Goal: Task Accomplishment & Management: Use online tool/utility

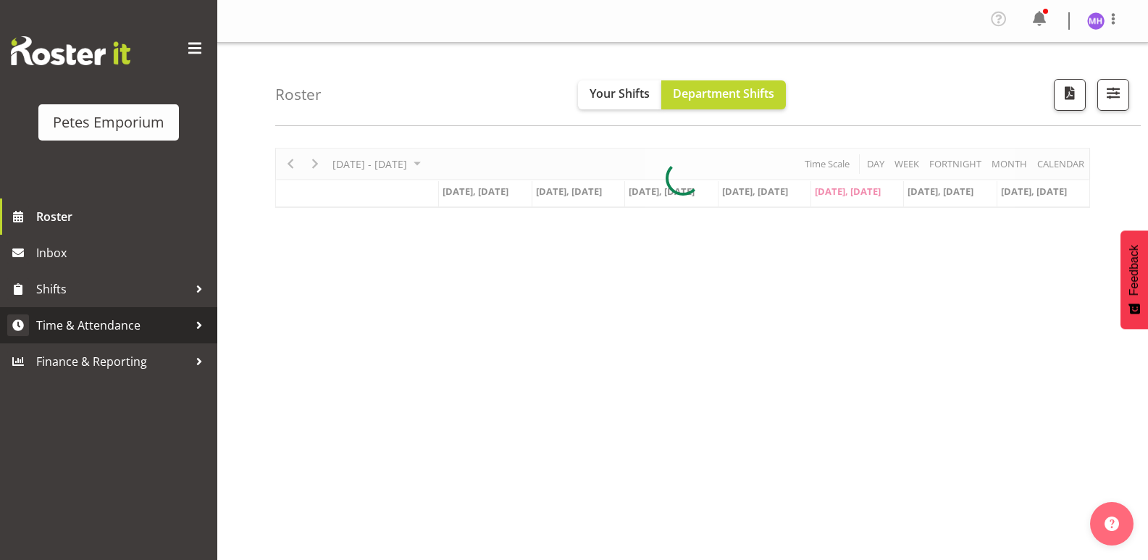
click at [47, 330] on span "Time & Attendance" at bounding box center [112, 325] width 152 height 22
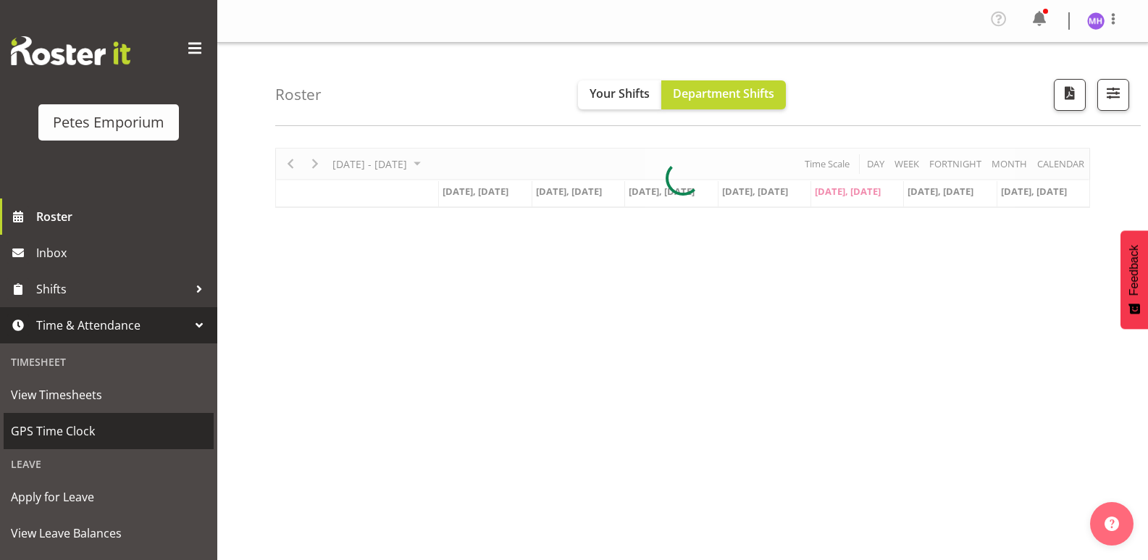
click at [60, 422] on span "GPS Time Clock" at bounding box center [109, 431] width 196 height 22
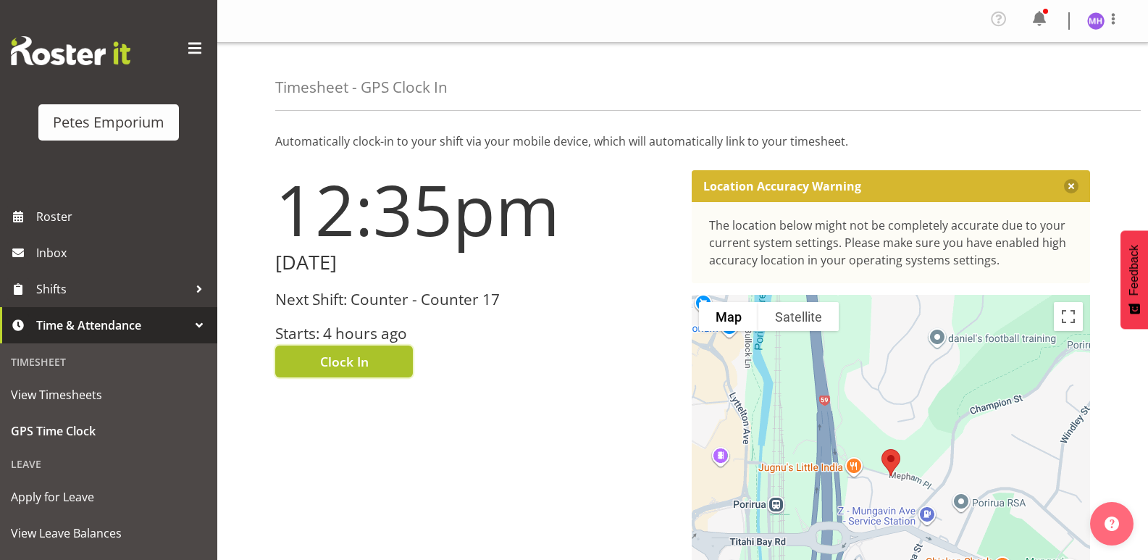
click at [365, 360] on span "Clock In" at bounding box center [344, 361] width 49 height 19
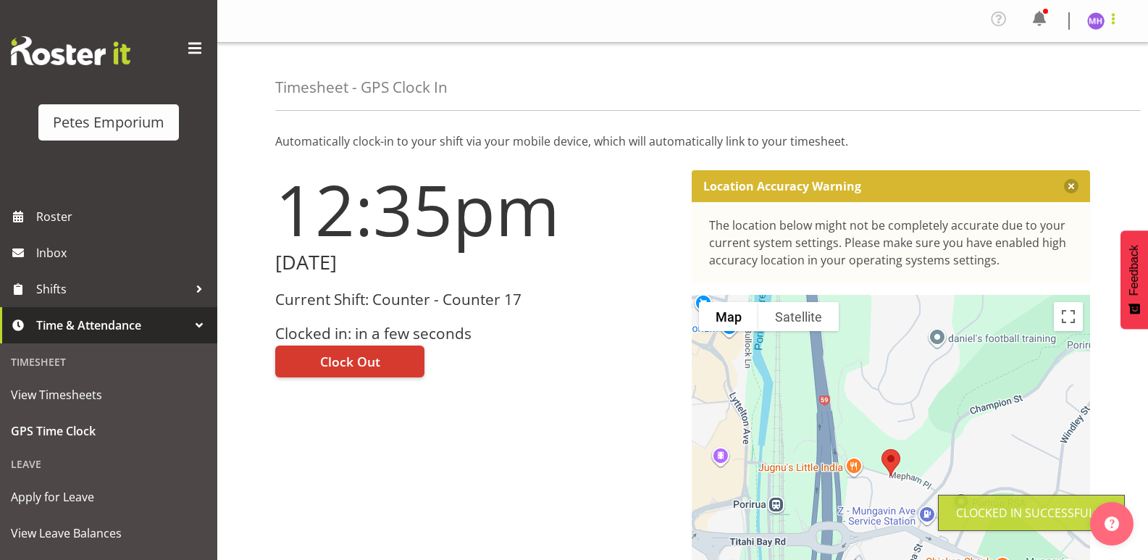
click at [1111, 25] on span at bounding box center [1113, 18] width 17 height 17
click at [1050, 89] on link "Log Out" at bounding box center [1052, 80] width 139 height 26
